Goal: Task Accomplishment & Management: Manage account settings

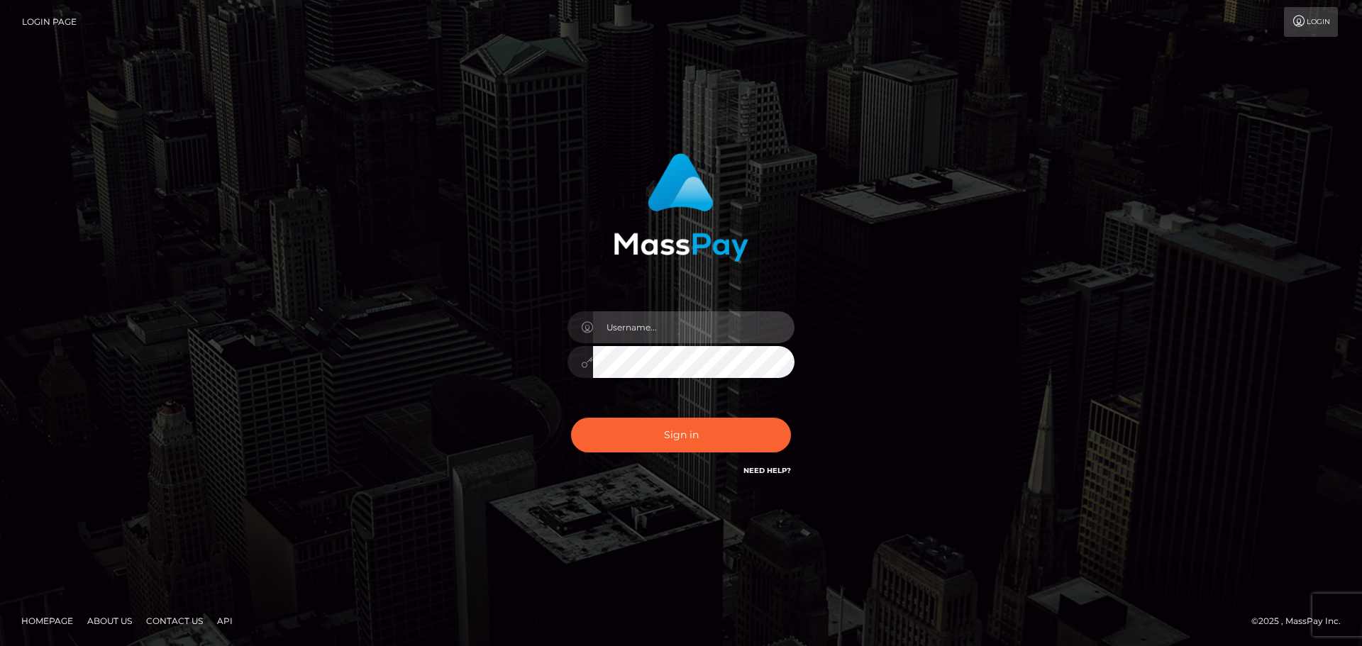
click at [682, 315] on input "text" at bounding box center [693, 327] width 201 height 32
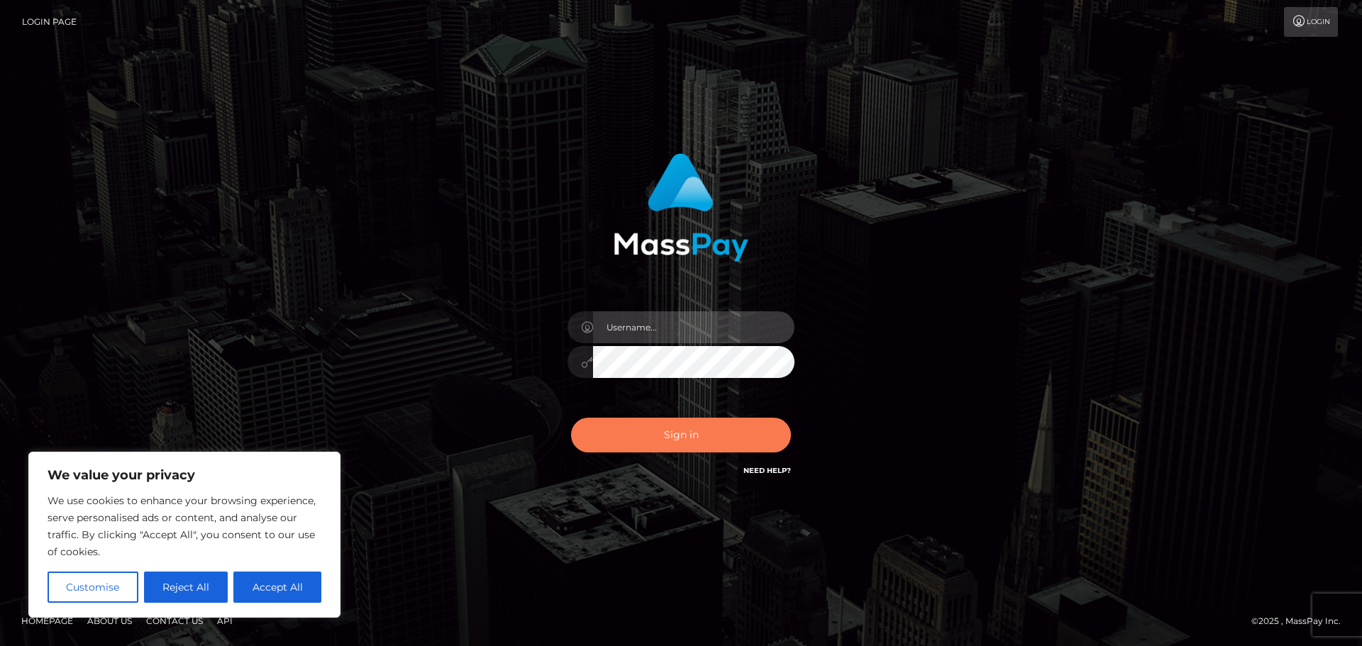
type input "[EMAIL_ADDRESS][DOMAIN_NAME]"
click at [723, 431] on button "Sign in" at bounding box center [681, 435] width 220 height 35
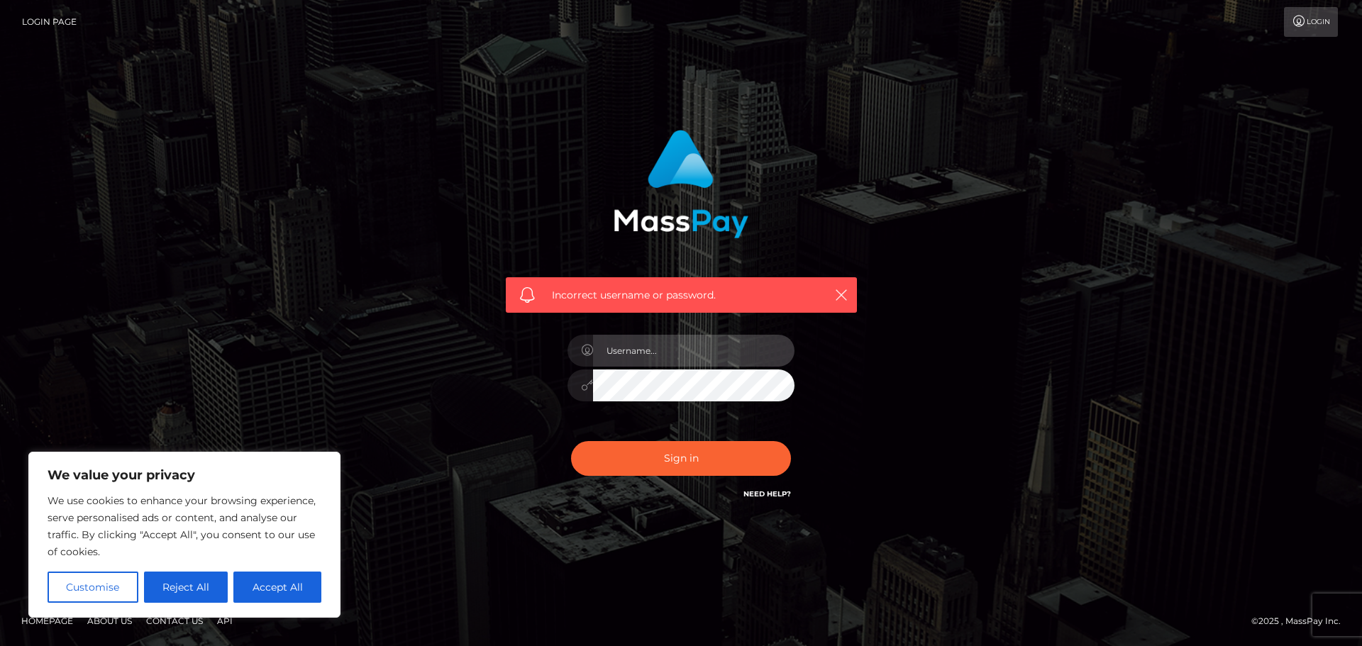
click at [700, 352] on input "text" at bounding box center [693, 351] width 201 height 32
type input "[EMAIL_ADDRESS][DOMAIN_NAME]"
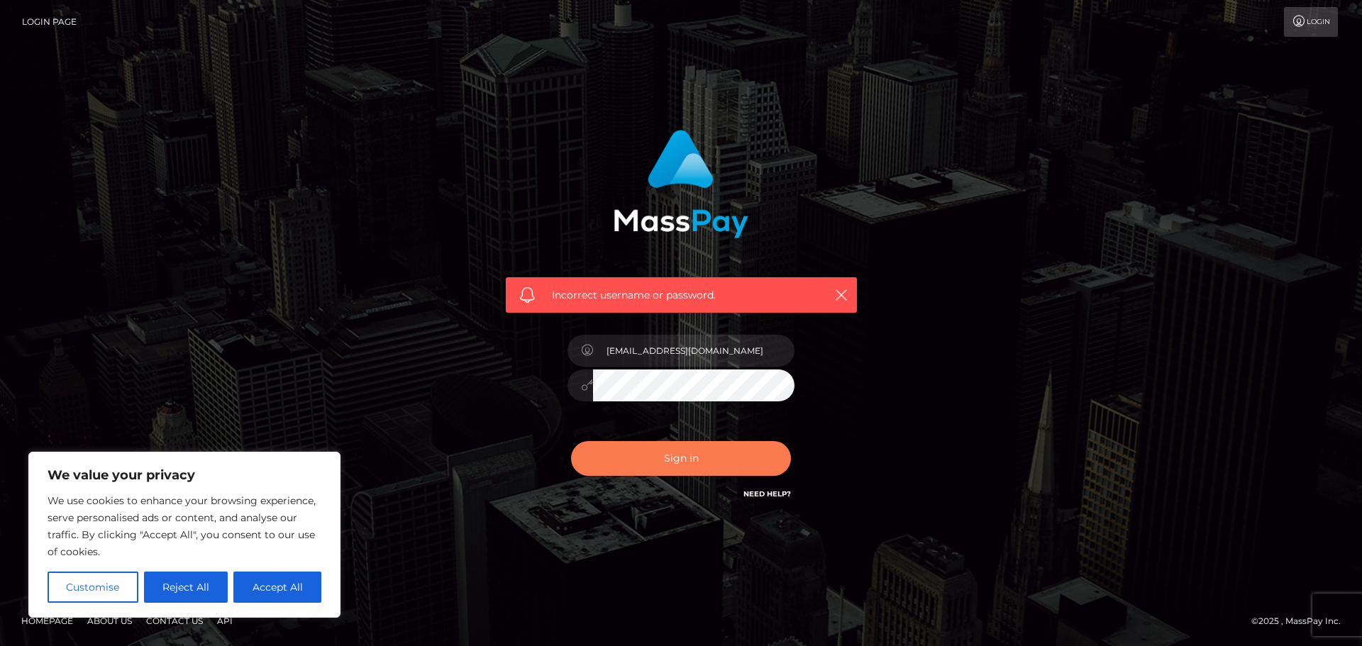
click at [703, 452] on button "Sign in" at bounding box center [681, 458] width 220 height 35
click at [972, 379] on div "Incorrect username or password." at bounding box center [681, 323] width 809 height 408
click at [780, 502] on div "Need Help?" at bounding box center [767, 496] width 48 height 18
click at [778, 496] on link "Need Help?" at bounding box center [767, 493] width 48 height 9
click at [953, 324] on div "Incorrect username or password." at bounding box center [681, 323] width 809 height 408
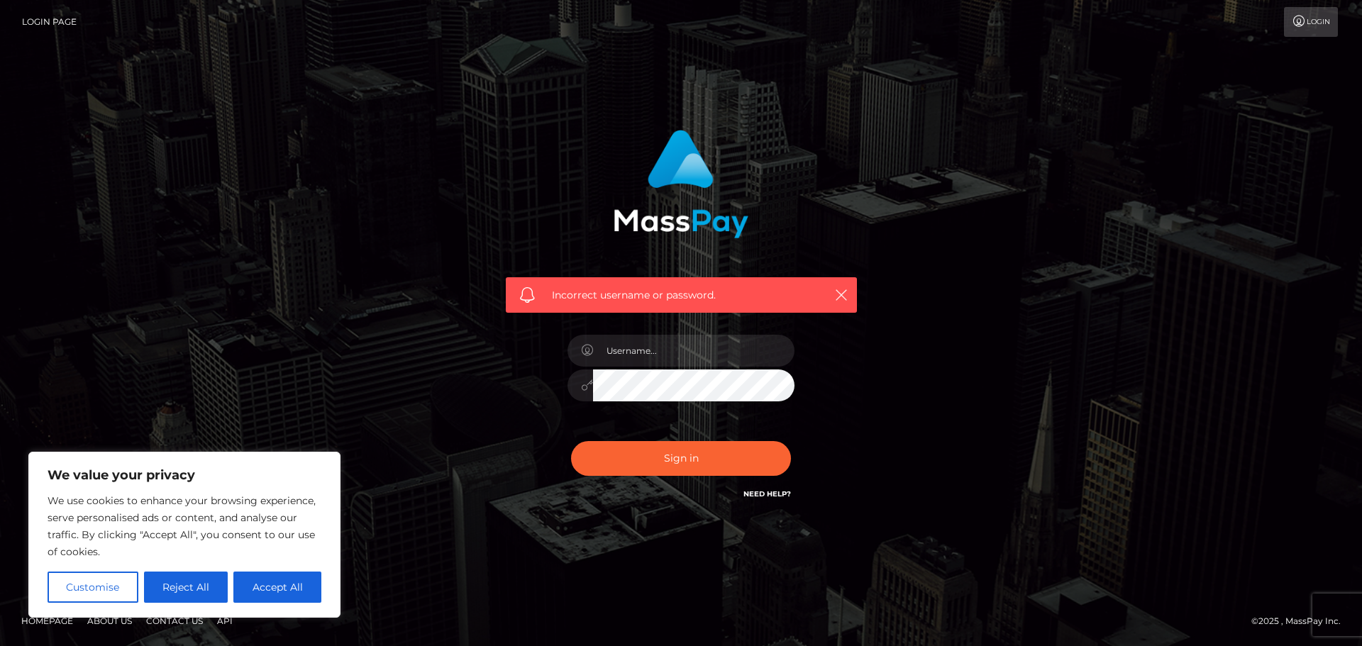
click at [819, 290] on div "Incorrect username or password." at bounding box center [681, 294] width 351 height 35
click at [848, 304] on div "Incorrect username or password." at bounding box center [681, 294] width 351 height 35
click at [851, 291] on div "Incorrect username or password." at bounding box center [681, 294] width 351 height 35
click at [843, 300] on icon "button" at bounding box center [841, 295] width 14 height 14
click at [275, 582] on button "Accept All" at bounding box center [277, 587] width 88 height 31
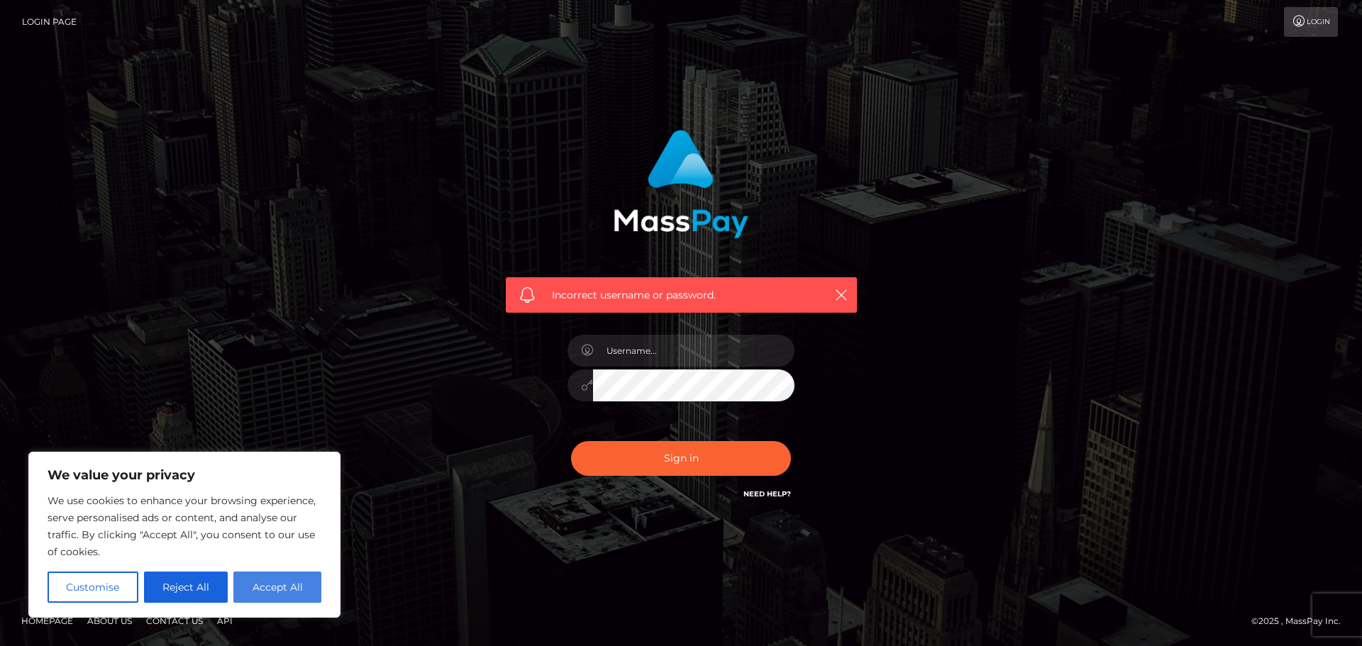
checkbox input "true"
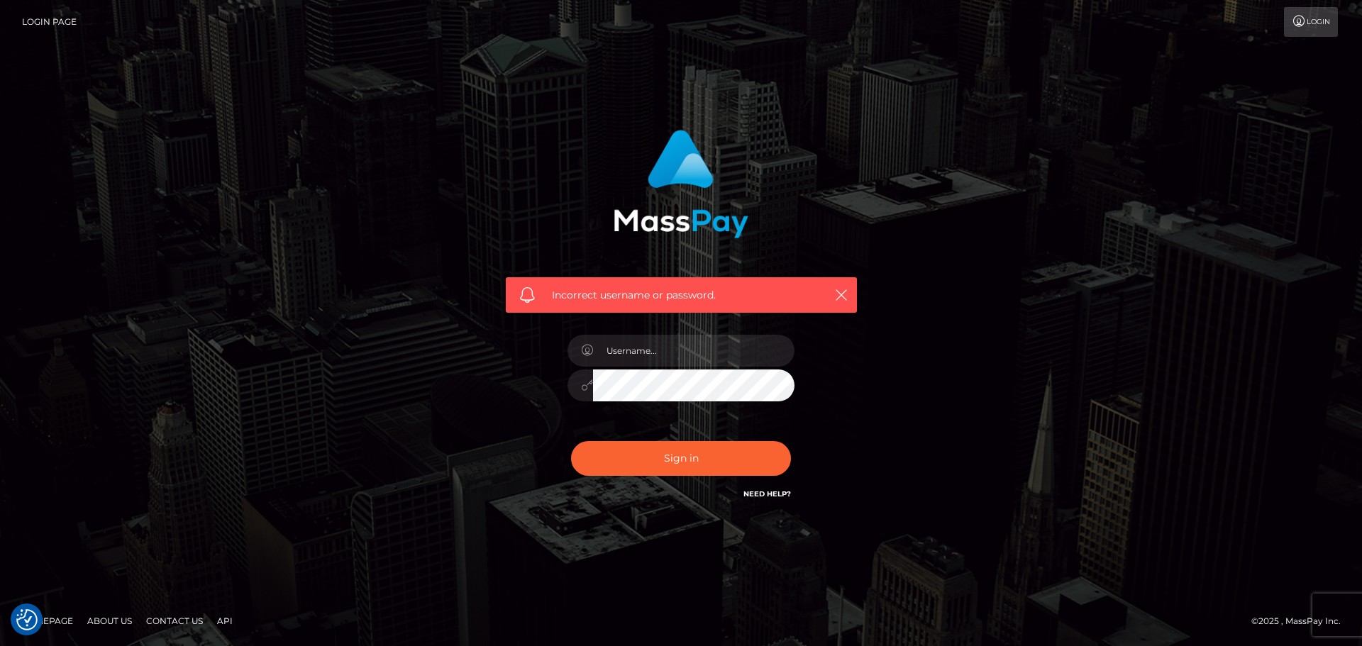
click at [18, 20] on div "Login Page Login" at bounding box center [680, 22] width 1339 height 30
click at [25, 23] on link "Login Page" at bounding box center [49, 22] width 55 height 30
